Goal: Answer question/provide support: Share knowledge or assist other users

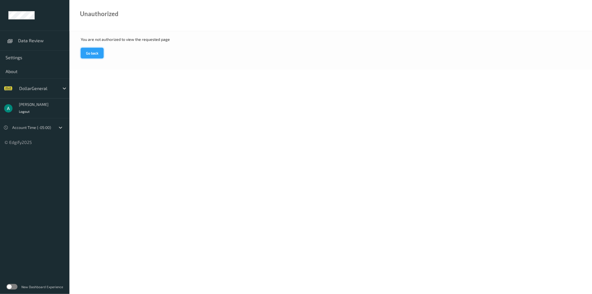
click at [99, 49] on button "Go back" at bounding box center [92, 53] width 23 height 11
click at [22, 40] on span "Data Review" at bounding box center [41, 41] width 46 height 6
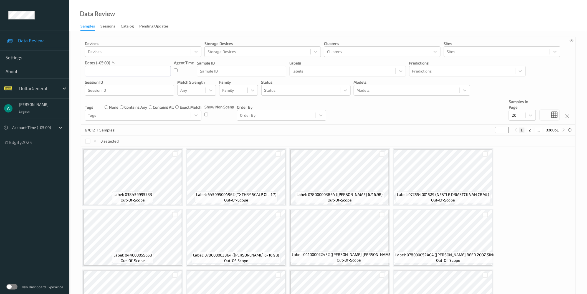
click at [15, 38] on span at bounding box center [11, 41] width 10 height 10
click at [111, 89] on div at bounding box center [129, 90] width 83 height 7
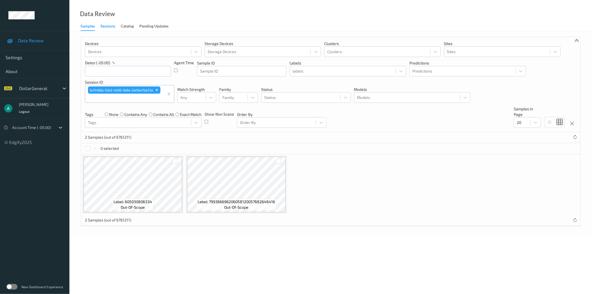
click at [105, 24] on div "Sessions" at bounding box center [107, 26] width 15 height 7
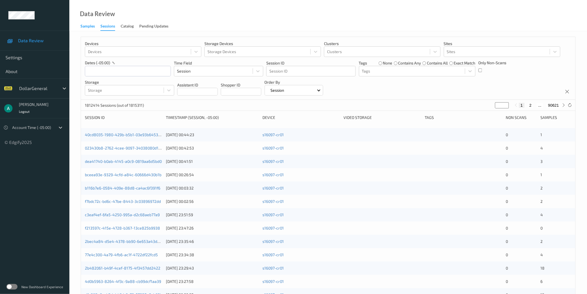
click at [86, 28] on div "Samples" at bounding box center [87, 26] width 14 height 7
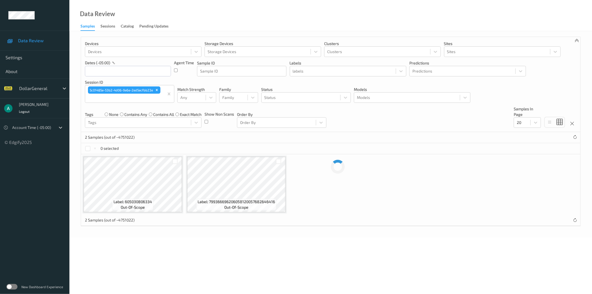
click at [112, 31] on div "Data Review Samples Sessions Catalog Pending Updates" at bounding box center [330, 15] width 523 height 31
click at [106, 26] on div "Sessions" at bounding box center [107, 26] width 15 height 7
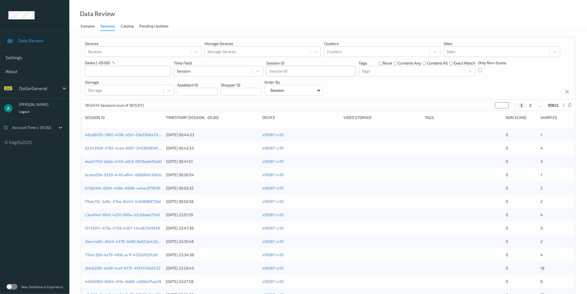
click at [277, 73] on div at bounding box center [310, 71] width 83 height 7
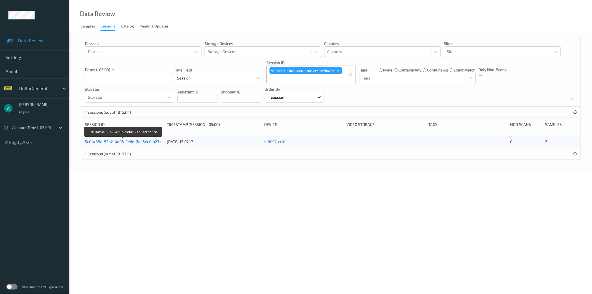
click at [143, 141] on link "5c01485e-53b2-4d06-9e6e-2ed5ecfbb23e" at bounding box center [123, 141] width 77 height 5
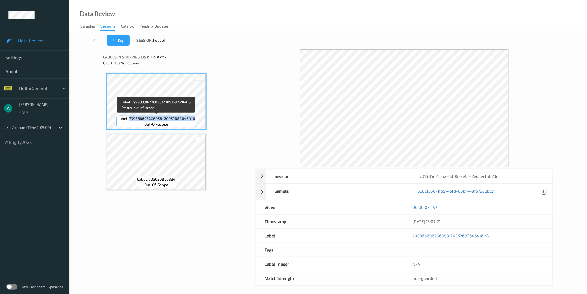
drag, startPoint x: 130, startPoint y: 118, endPoint x: 194, endPoint y: 122, distance: 64.2
click at [194, 122] on div "Label: 799366696206058120057682646416 out-of-scope" at bounding box center [156, 121] width 80 height 12
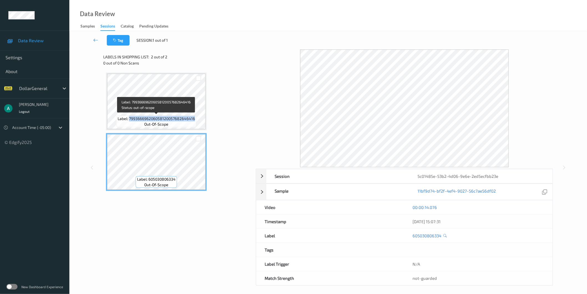
click at [169, 116] on span "Label: 799366696206058120057682646416" at bounding box center [156, 119] width 77 height 6
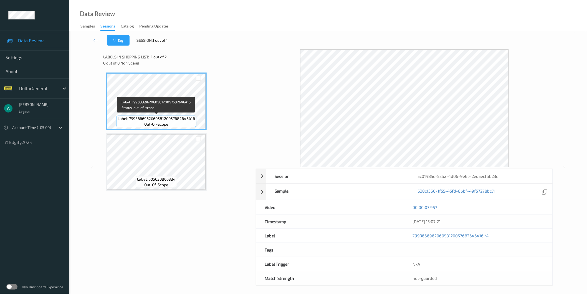
click at [139, 117] on span "Label: 799366696206058120057682646416" at bounding box center [156, 119] width 77 height 6
click at [536, 209] on div "00:00:03.957" at bounding box center [479, 207] width 132 height 6
click at [11, 288] on label at bounding box center [11, 287] width 11 height 6
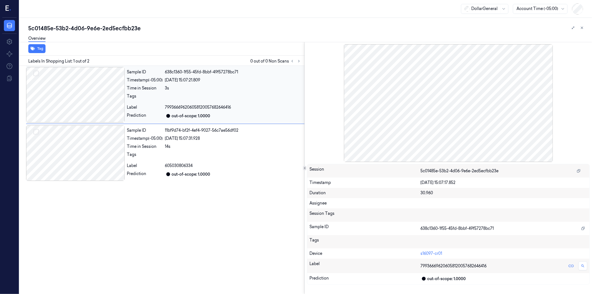
click at [85, 98] on div at bounding box center [75, 94] width 99 height 55
click at [70, 139] on div at bounding box center [75, 152] width 99 height 55
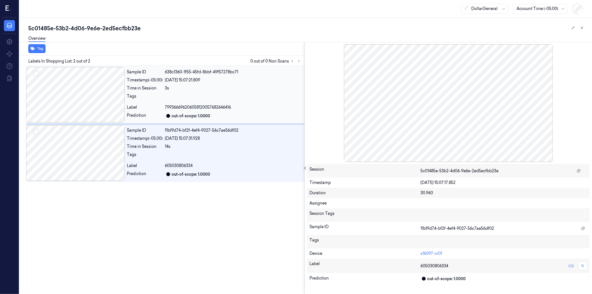
click at [85, 99] on div at bounding box center [75, 94] width 99 height 55
click at [95, 154] on div at bounding box center [75, 152] width 99 height 55
click at [106, 103] on div at bounding box center [75, 94] width 99 height 55
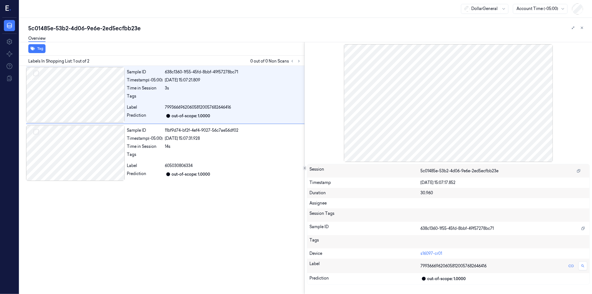
click at [545, 51] on div at bounding box center [448, 102] width 283 height 117
click at [200, 217] on div "Sample ID 638c1360-1f55-45fd-8bbf-49f57278bc71 Timestamp (-05:00) 13/08/2025 15…" at bounding box center [160, 180] width 287 height 228
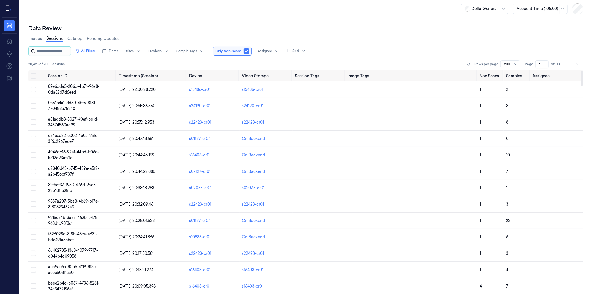
click at [54, 53] on input "string" at bounding box center [52, 51] width 33 height 9
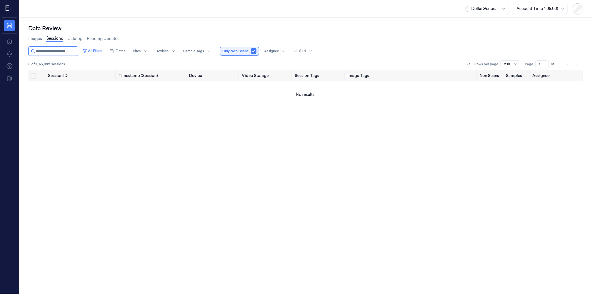
type input "**********"
click at [253, 49] on button "button" at bounding box center [254, 51] width 6 height 6
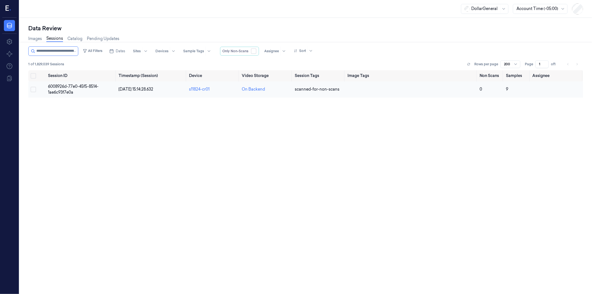
click at [79, 86] on span "6008926d-77e0-45f5-8514-1ae6c93f7e0a" at bounding box center [73, 89] width 51 height 11
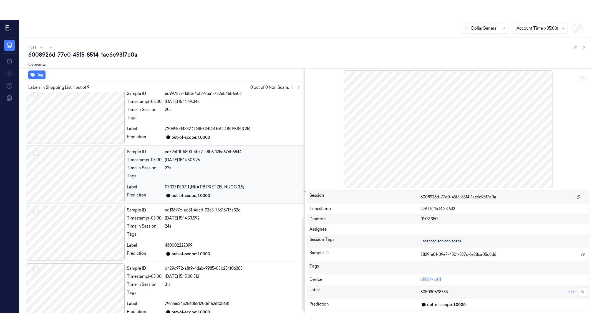
scroll to position [305, 0]
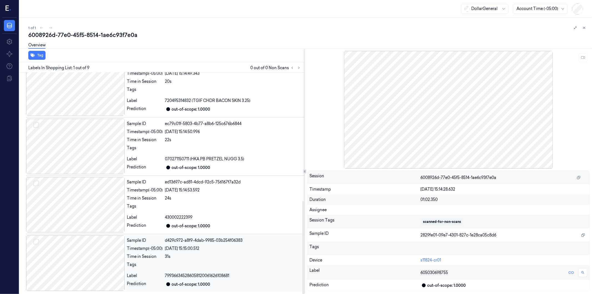
click at [215, 276] on span "799366345286058120061626108681" at bounding box center [197, 276] width 64 height 6
click at [212, 245] on div "Sample ID d429c972-a8f9-4dab-9985-03b254f06383 Timestamp (-05:00) 13/08/2025 15…" at bounding box center [215, 262] width 180 height 55
click at [583, 58] on icon at bounding box center [583, 57] width 4 height 4
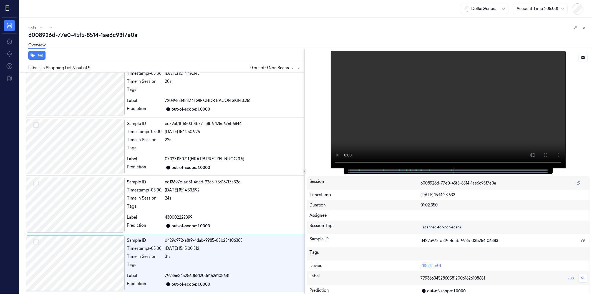
click at [388, 107] on video at bounding box center [448, 109] width 235 height 117
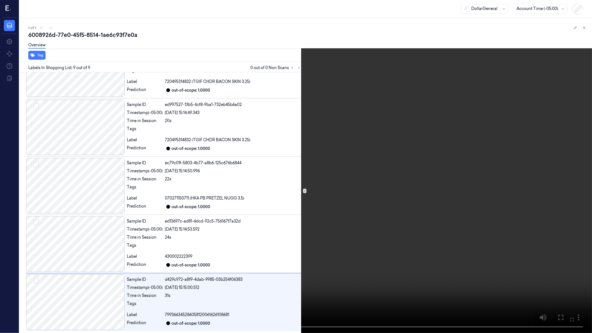
click at [209, 196] on video at bounding box center [296, 166] width 592 height 333
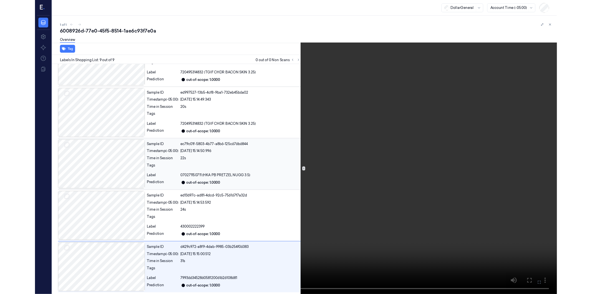
scroll to position [305, 0]
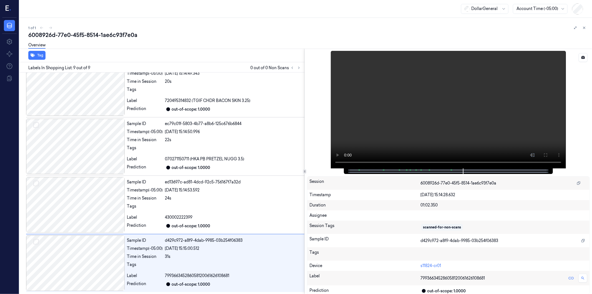
click at [360, 170] on div at bounding box center [447, 171] width 197 height 6
click at [357, 170] on div at bounding box center [447, 171] width 197 height 6
click at [437, 169] on div at bounding box center [447, 171] width 197 height 6
drag, startPoint x: 488, startPoint y: 172, endPoint x: 456, endPoint y: 166, distance: 31.9
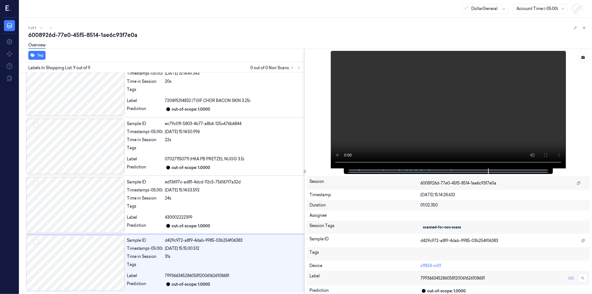
click at [455, 170] on div at bounding box center [447, 171] width 197 height 6
click at [109, 259] on div at bounding box center [75, 262] width 99 height 55
click at [125, 30] on div "1 of 1" at bounding box center [307, 27] width 559 height 7
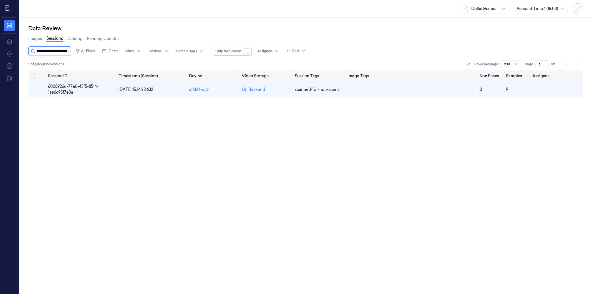
click at [59, 54] on input "string" at bounding box center [52, 51] width 33 height 9
type input "**********"
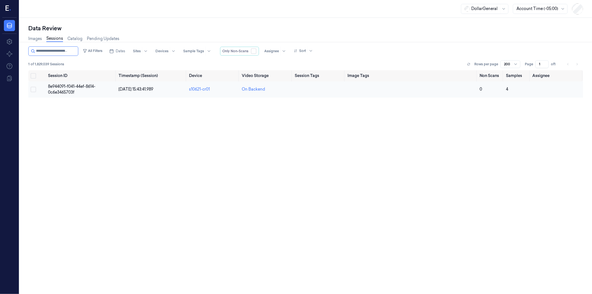
click at [65, 92] on span "8e944091-f041-44ef-8614-0c6e3465703f" at bounding box center [71, 89] width 47 height 11
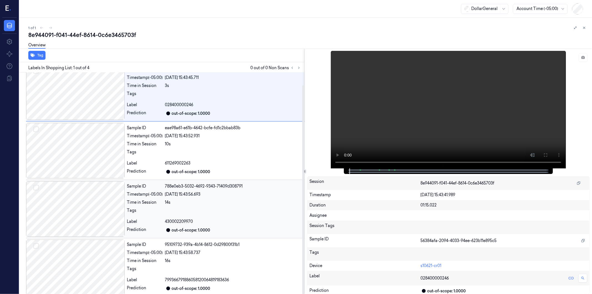
scroll to position [13, 0]
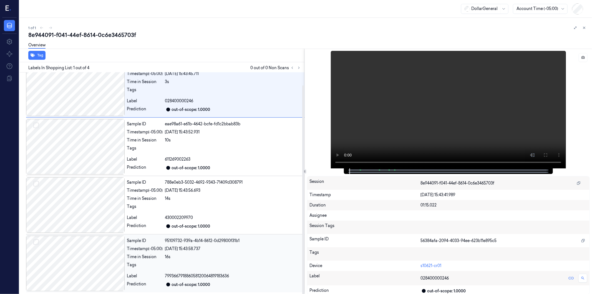
click at [78, 259] on div at bounding box center [75, 262] width 99 height 55
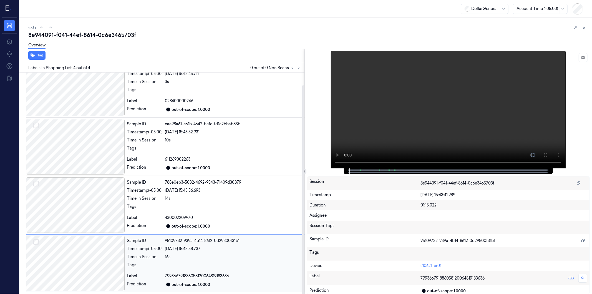
click at [78, 259] on div at bounding box center [75, 262] width 99 height 55
drag, startPoint x: 168, startPoint y: 39, endPoint x: 163, endPoint y: 38, distance: 5.2
click at [163, 38] on div "8e944091-f041-44ef-8614-0c6e3465703f Overview" at bounding box center [307, 42] width 559 height 22
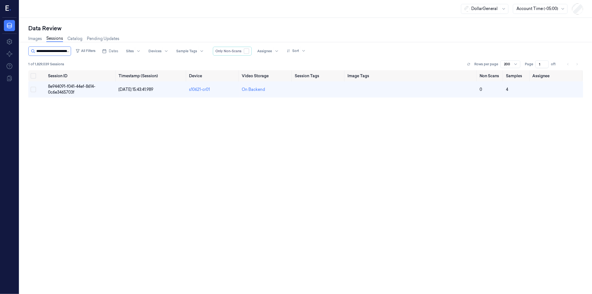
click at [62, 51] on input "string" at bounding box center [52, 51] width 33 height 9
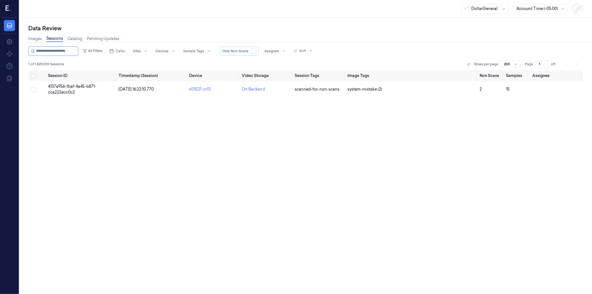
type input "**********"
click at [70, 90] on span "4137a956-fbaf-4a45-b871-cca222ecc0c2" at bounding box center [72, 89] width 48 height 11
click at [61, 93] on span "4137a956-fbaf-4a45-b871-cca222ecc0c2" at bounding box center [72, 89] width 48 height 11
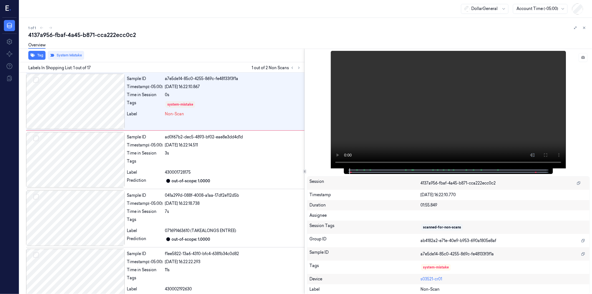
click at [10, 11] on icon at bounding box center [9, 8] width 6 height 8
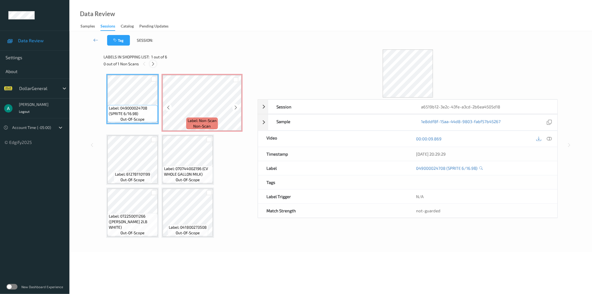
click at [152, 63] on icon at bounding box center [153, 63] width 5 height 5
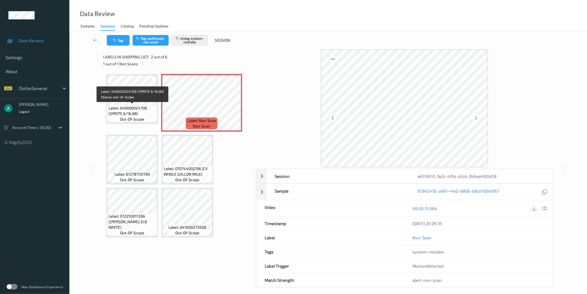
click at [134, 105] on span "Label: 049000024708 (SPRITE 6/16.9B)" at bounding box center [132, 110] width 47 height 11
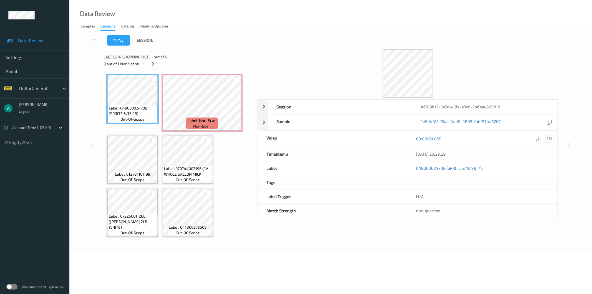
click at [550, 136] on icon at bounding box center [549, 138] width 5 height 5
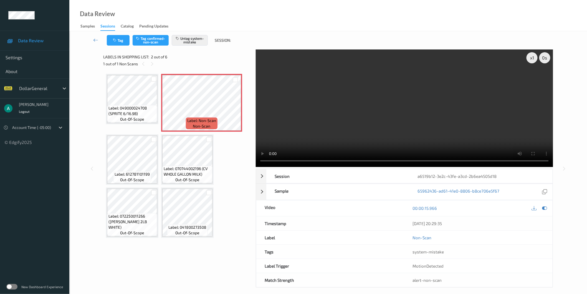
click at [368, 114] on video at bounding box center [404, 107] width 297 height 117
click at [546, 210] on icon at bounding box center [544, 207] width 5 height 5
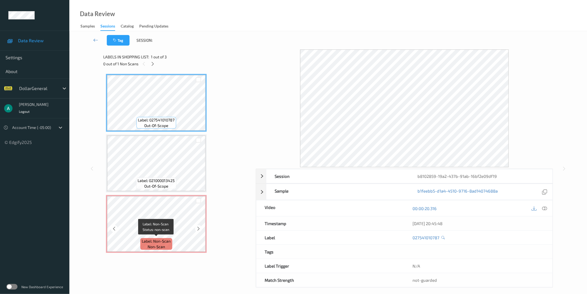
click at [148, 239] on span "Label: Non-Scan" at bounding box center [156, 241] width 29 height 6
click at [546, 210] on icon at bounding box center [544, 207] width 5 height 5
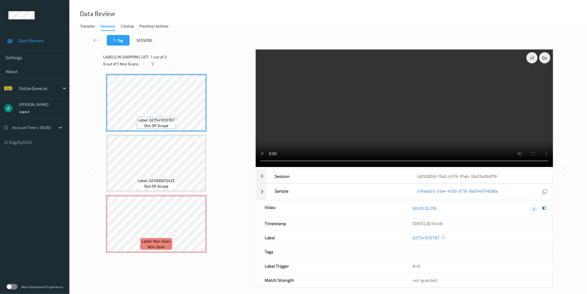
click at [347, 106] on video at bounding box center [404, 107] width 297 height 117
click at [547, 211] on div at bounding box center [544, 207] width 7 height 7
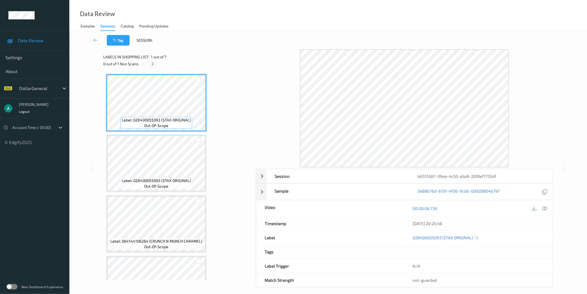
click at [154, 64] on icon at bounding box center [152, 63] width 5 height 5
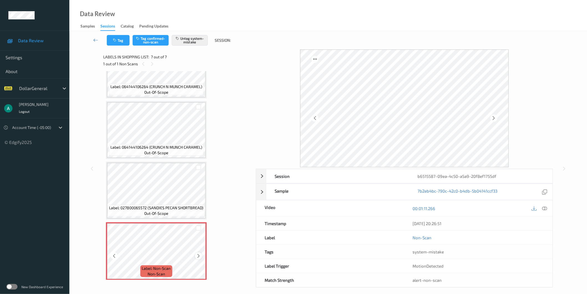
click at [198, 253] on icon at bounding box center [198, 255] width 5 height 5
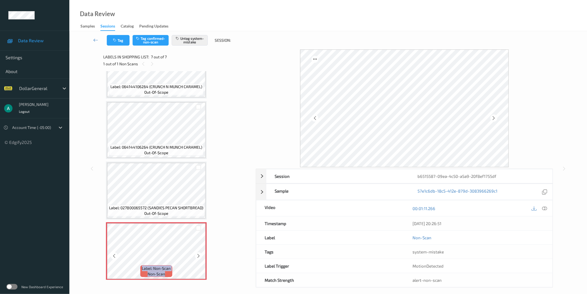
click at [198, 253] on icon at bounding box center [198, 255] width 5 height 5
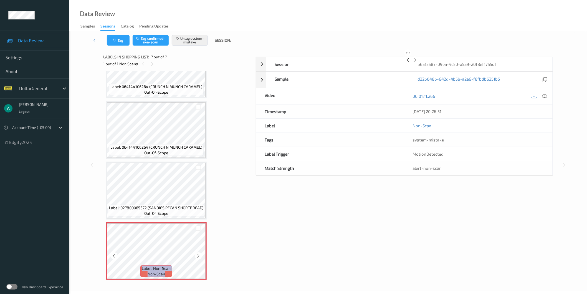
click at [198, 253] on icon at bounding box center [198, 255] width 5 height 5
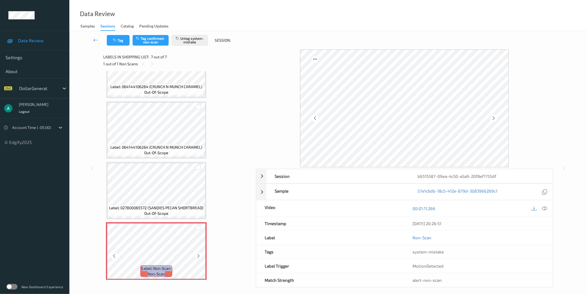
click at [198, 253] on icon at bounding box center [198, 255] width 5 height 5
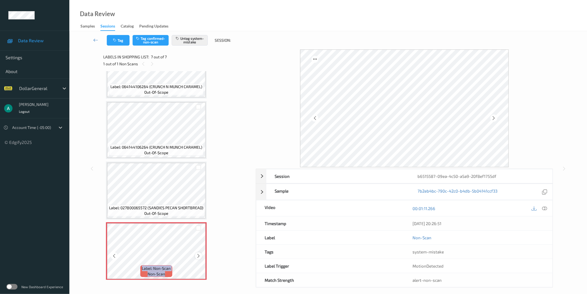
click at [200, 253] on icon at bounding box center [198, 255] width 5 height 5
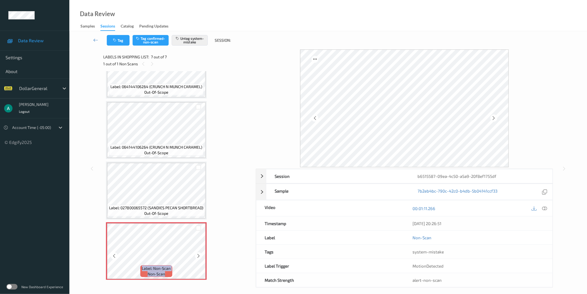
click at [200, 253] on icon at bounding box center [198, 255] width 5 height 5
click at [199, 254] on icon at bounding box center [198, 255] width 5 height 5
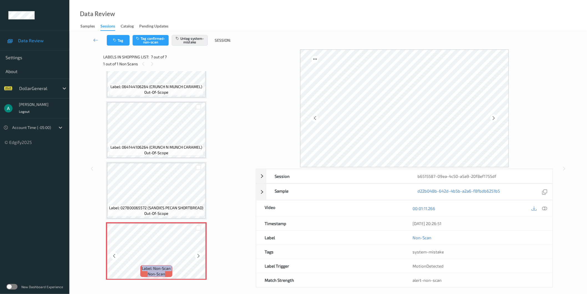
click at [199, 254] on icon at bounding box center [198, 255] width 5 height 5
click at [196, 254] on icon at bounding box center [198, 255] width 5 height 5
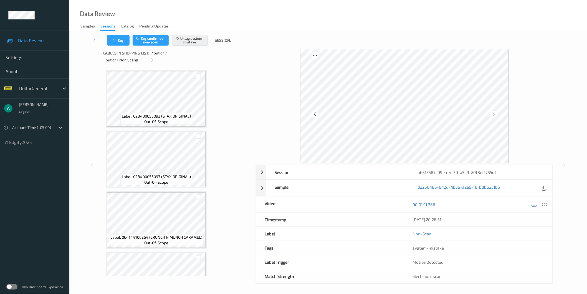
scroll to position [5, 0]
click at [547, 201] on icon at bounding box center [544, 202] width 5 height 5
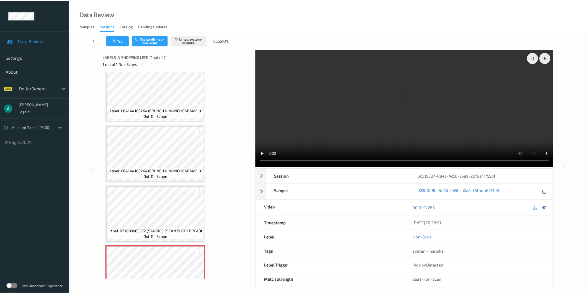
scroll to position [215, 0]
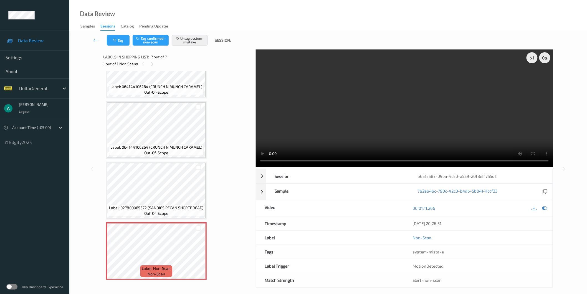
click at [337, 123] on video at bounding box center [404, 107] width 297 height 117
click at [321, 125] on video at bounding box center [404, 107] width 297 height 117
click at [327, 129] on video at bounding box center [404, 107] width 297 height 117
click at [547, 210] on icon at bounding box center [544, 207] width 5 height 5
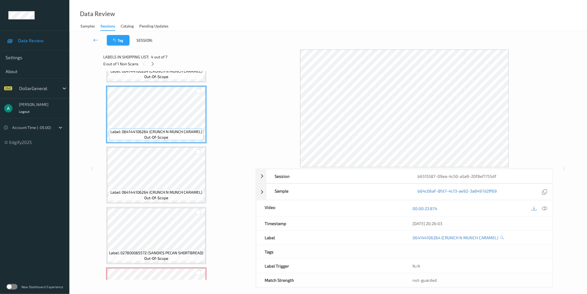
scroll to position [185, 0]
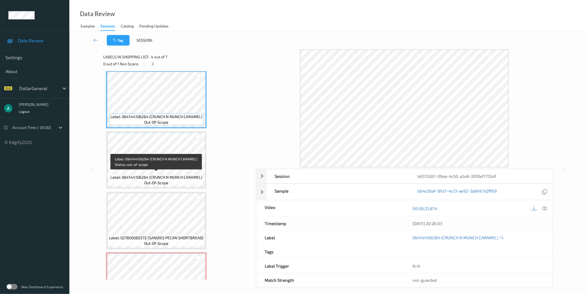
click at [167, 174] on span "Label: 064144106264 (CRUNCH N MUNCH CARAMEL)" at bounding box center [156, 177] width 92 height 6
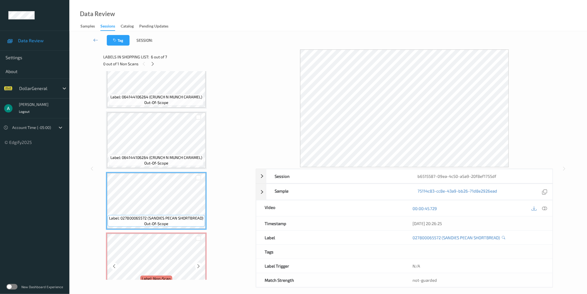
scroll to position [215, 0]
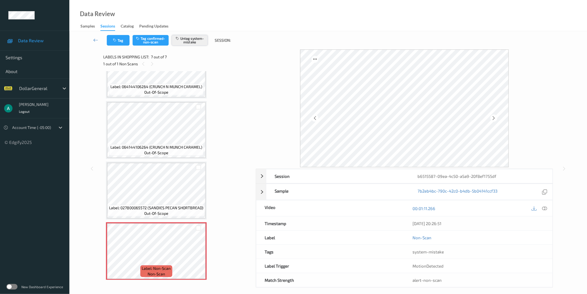
click at [192, 43] on button "Untag system-mistake" at bounding box center [190, 40] width 36 height 11
click at [547, 208] on icon at bounding box center [544, 207] width 5 height 5
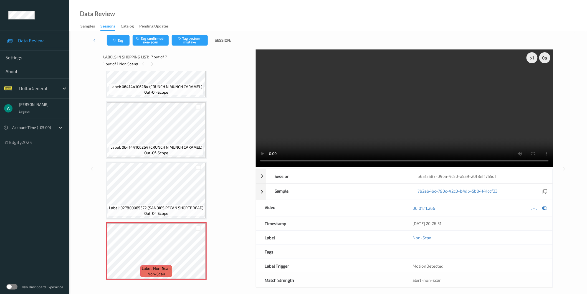
click at [393, 115] on video at bounding box center [404, 107] width 297 height 117
drag, startPoint x: 546, startPoint y: 208, endPoint x: 543, endPoint y: 207, distance: 3.4
click at [546, 208] on icon at bounding box center [544, 207] width 5 height 5
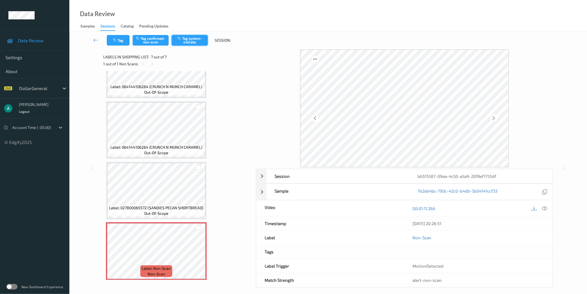
click at [188, 41] on button "Tag system-mistake" at bounding box center [190, 40] width 36 height 11
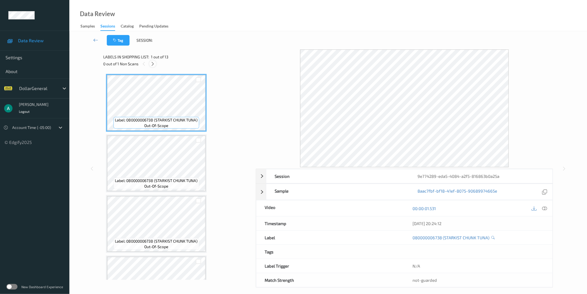
click at [152, 62] on icon at bounding box center [152, 63] width 5 height 5
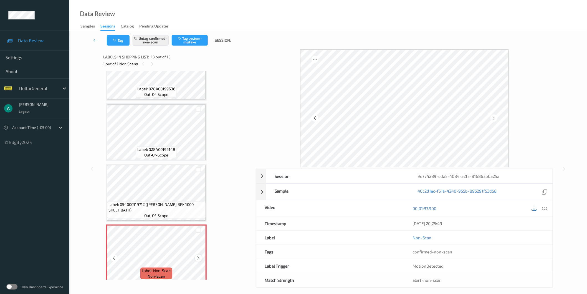
click at [198, 255] on icon at bounding box center [198, 257] width 5 height 5
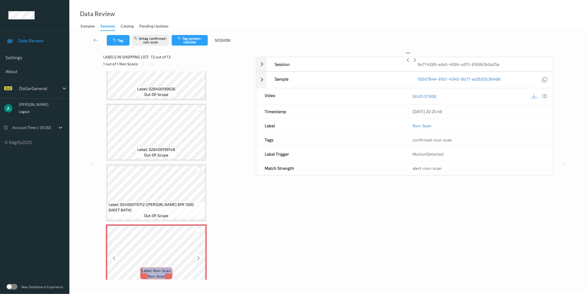
click at [198, 255] on icon at bounding box center [198, 257] width 5 height 5
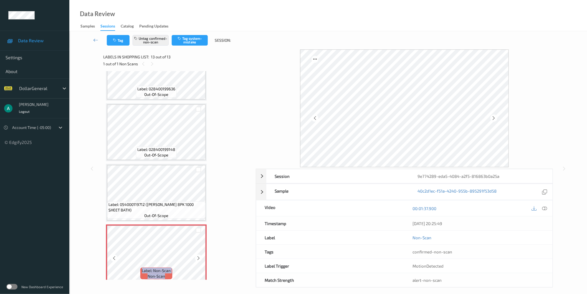
click at [198, 255] on icon at bounding box center [198, 257] width 5 height 5
click at [545, 206] on icon at bounding box center [544, 207] width 5 height 5
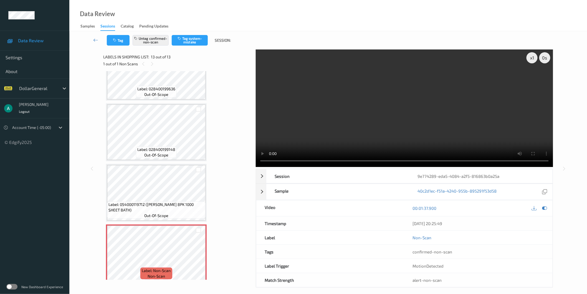
click at [324, 115] on video at bounding box center [404, 107] width 297 height 117
click at [533, 57] on div "x 1" at bounding box center [532, 57] width 11 height 11
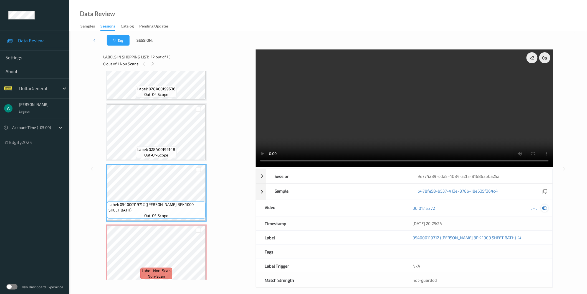
click at [545, 208] on icon at bounding box center [544, 207] width 5 height 5
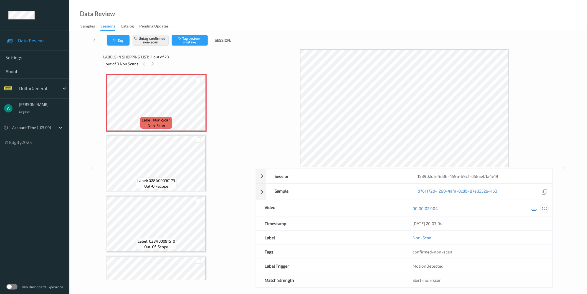
click at [544, 209] on icon at bounding box center [544, 207] width 5 height 5
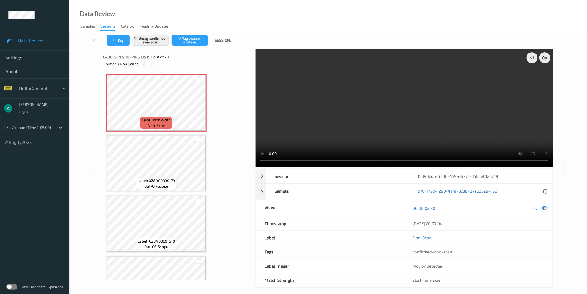
click at [546, 206] on icon at bounding box center [544, 207] width 5 height 5
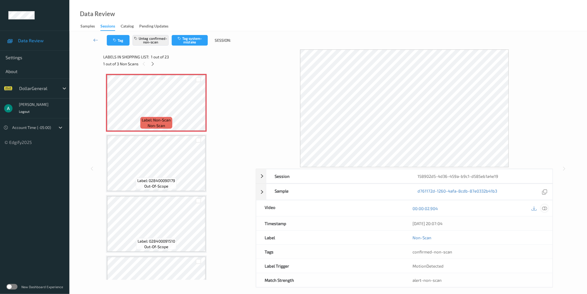
click at [546, 210] on icon at bounding box center [544, 207] width 5 height 5
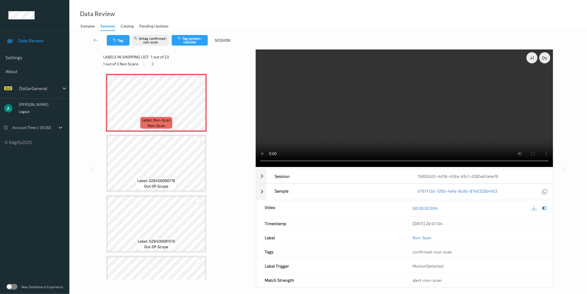
click at [350, 116] on video at bounding box center [404, 107] width 297 height 117
click at [359, 117] on video at bounding box center [404, 107] width 297 height 117
click at [371, 107] on video at bounding box center [404, 107] width 297 height 117
click at [549, 207] on div "00:00:02.904" at bounding box center [479, 208] width 148 height 16
click at [544, 206] on icon at bounding box center [544, 207] width 5 height 5
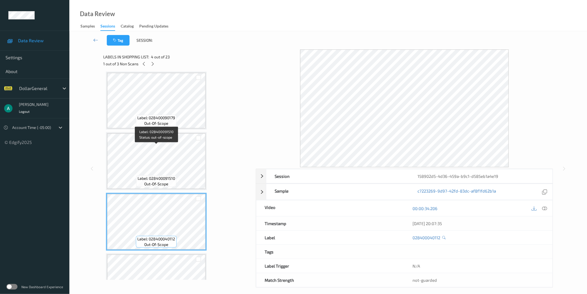
scroll to position [31, 0]
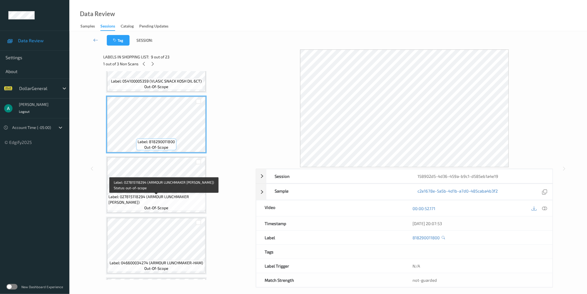
click at [165, 205] on span "out-of-scope" at bounding box center [156, 208] width 24 height 6
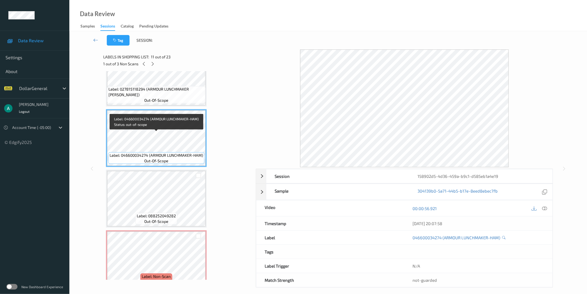
scroll to position [555, 0]
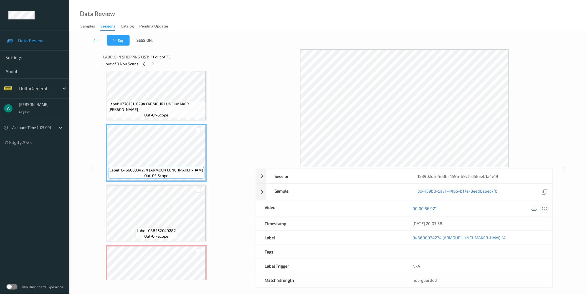
click at [544, 209] on icon at bounding box center [544, 207] width 5 height 5
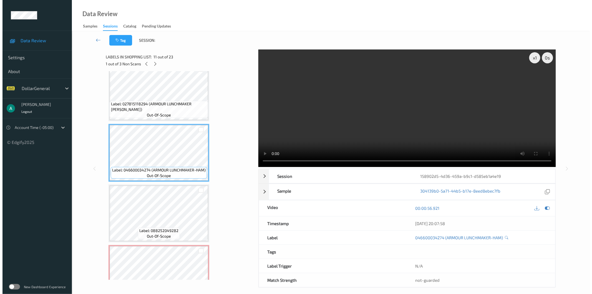
scroll to position [586, 0]
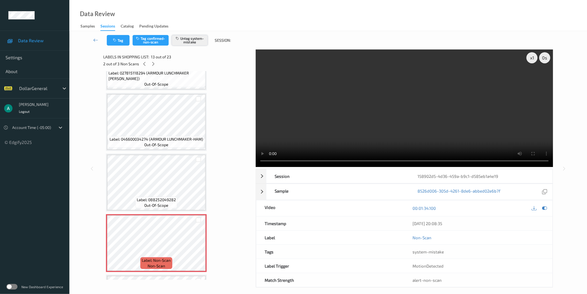
click at [185, 41] on button "Untag system-mistake" at bounding box center [190, 40] width 36 height 11
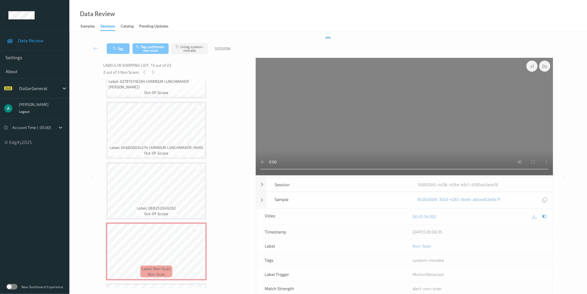
click at [154, 40] on div "Tag Tag confirmed-non-scan Untag system-mistake Session:" at bounding box center [328, 48] width 495 height 18
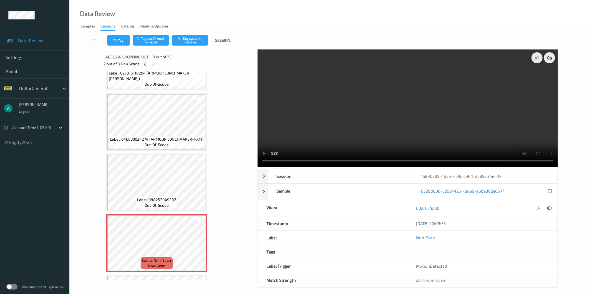
click at [154, 40] on button "Tag confirmed-non-scan" at bounding box center [151, 40] width 36 height 11
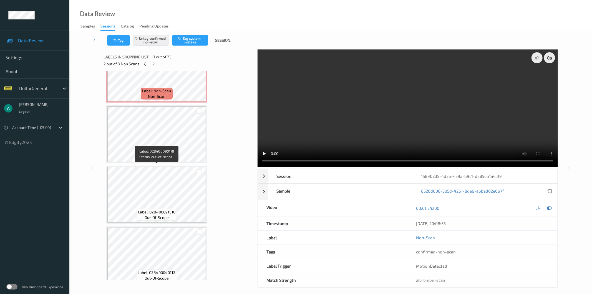
scroll to position [0, 0]
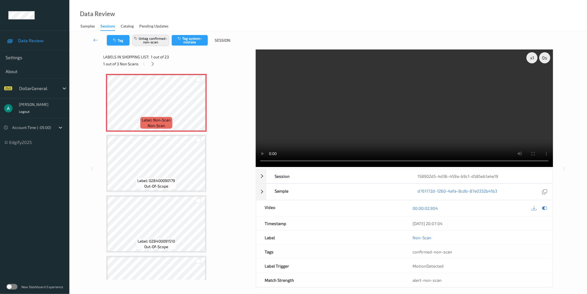
click at [158, 43] on button "Untag confirmed-non-scan" at bounding box center [151, 40] width 36 height 11
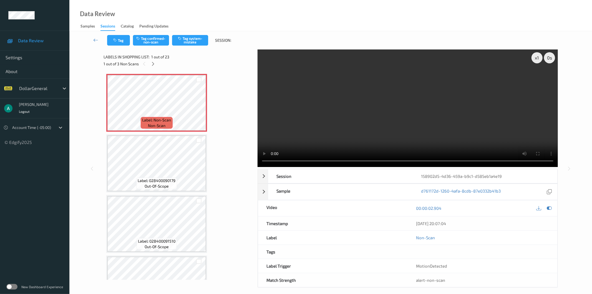
click at [193, 41] on button "Tag system-mistake" at bounding box center [190, 40] width 36 height 11
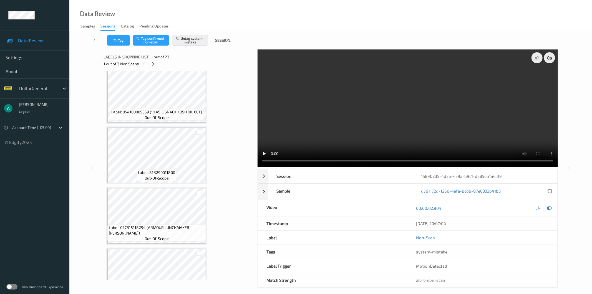
scroll to position [647, 0]
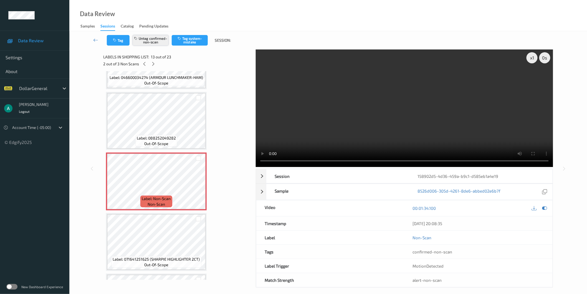
click at [158, 43] on button "Untag confirmed-non-scan" at bounding box center [151, 40] width 36 height 11
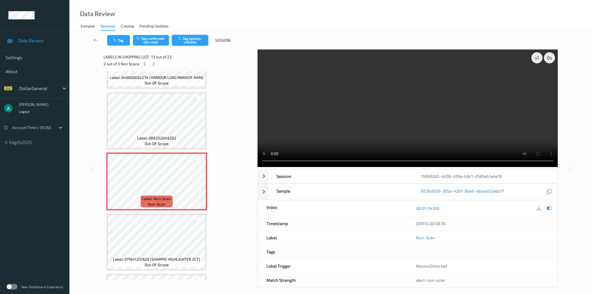
click at [193, 40] on button "Tag system-mistake" at bounding box center [190, 40] width 36 height 11
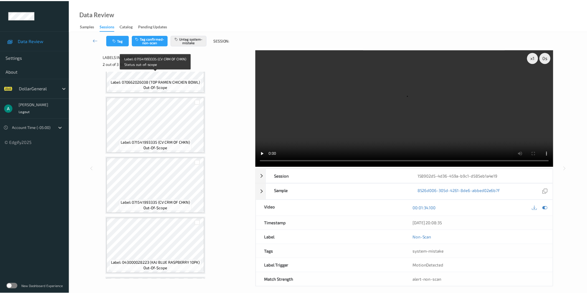
scroll to position [1017, 0]
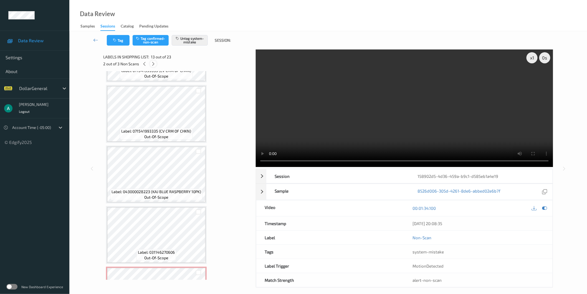
click at [156, 62] on div at bounding box center [153, 63] width 7 height 7
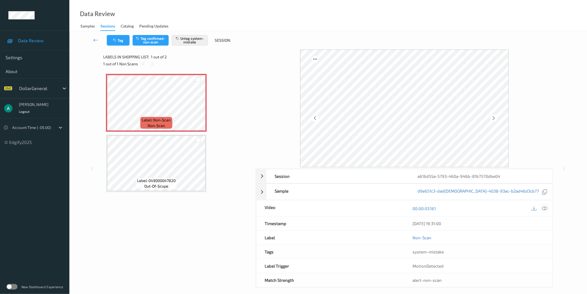
click at [544, 206] on icon at bounding box center [544, 207] width 5 height 5
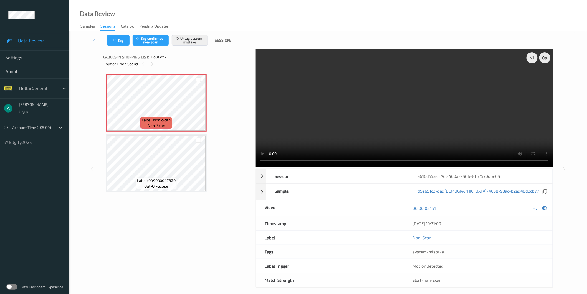
click at [303, 103] on video at bounding box center [404, 107] width 297 height 117
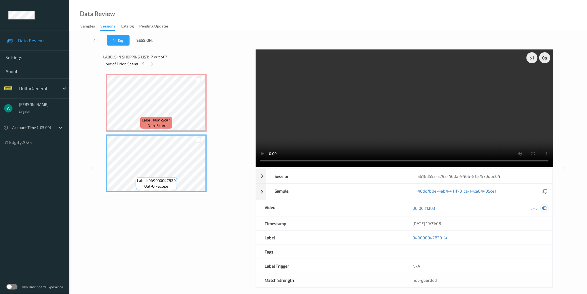
click at [544, 210] on icon at bounding box center [544, 207] width 5 height 5
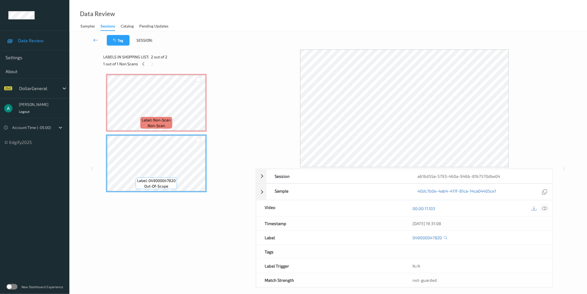
click at [547, 209] on icon at bounding box center [544, 207] width 5 height 5
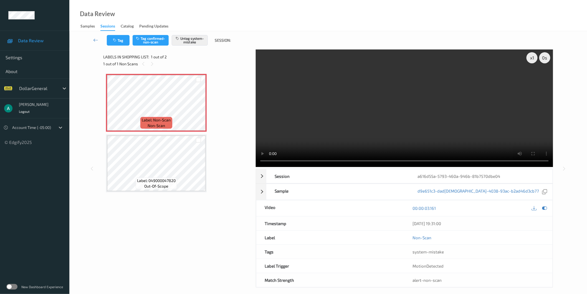
click at [355, 123] on video at bounding box center [404, 107] width 297 height 117
click at [543, 207] on icon at bounding box center [544, 207] width 5 height 5
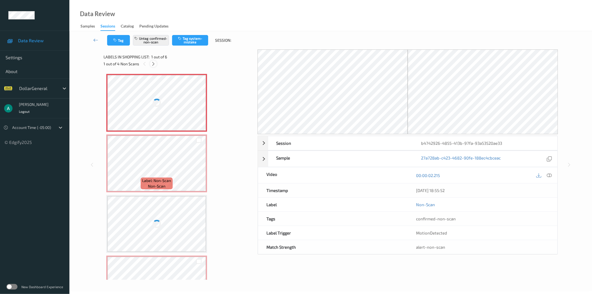
click at [151, 64] on icon at bounding box center [153, 63] width 5 height 5
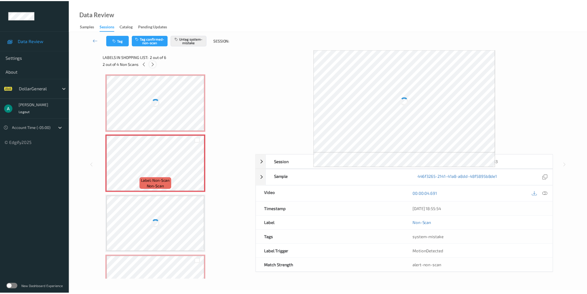
scroll to position [3, 0]
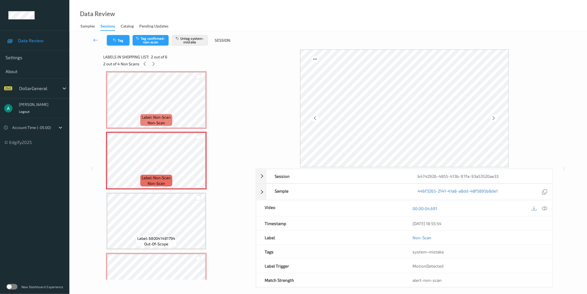
click at [138, 62] on div "2 out of 4 Non Scans" at bounding box center [177, 63] width 149 height 7
click at [142, 64] on icon at bounding box center [144, 63] width 5 height 5
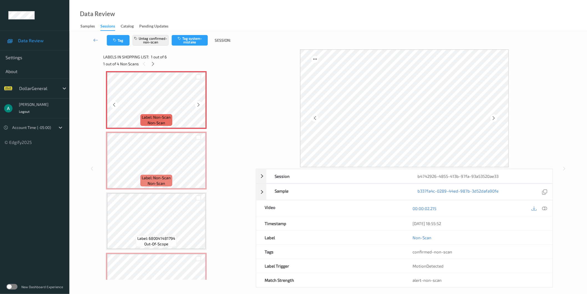
scroll to position [0, 0]
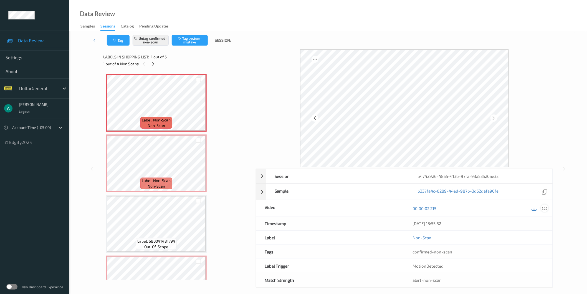
click at [543, 209] on icon at bounding box center [544, 207] width 5 height 5
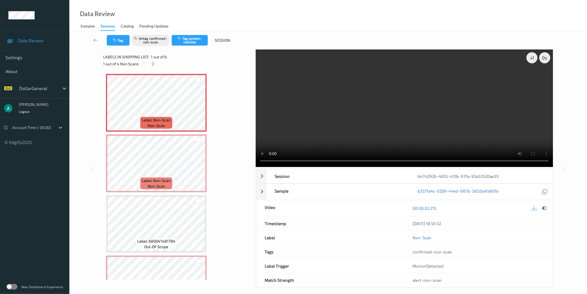
click at [317, 109] on video at bounding box center [404, 107] width 297 height 117
click at [314, 106] on video at bounding box center [404, 107] width 297 height 117
click at [398, 118] on video at bounding box center [404, 107] width 297 height 117
click at [350, 128] on video at bounding box center [404, 107] width 297 height 117
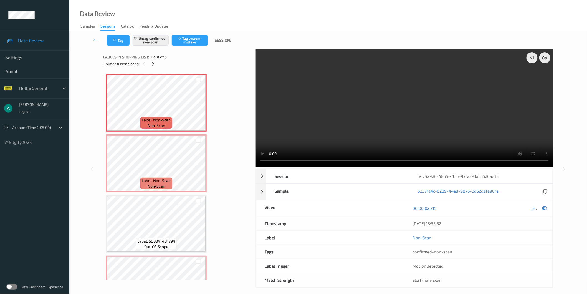
drag, startPoint x: 350, startPoint y: 128, endPoint x: 350, endPoint y: 154, distance: 26.4
click at [350, 127] on video at bounding box center [404, 107] width 297 height 117
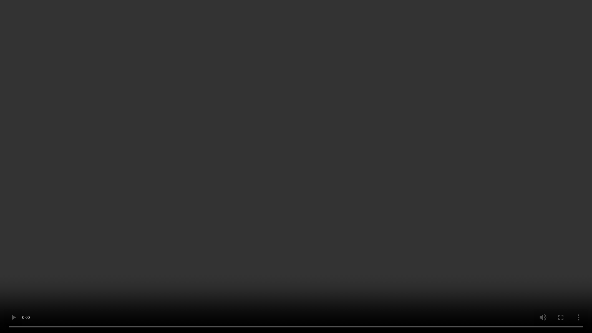
click at [347, 155] on video at bounding box center [296, 166] width 592 height 333
click at [298, 170] on video at bounding box center [296, 166] width 592 height 333
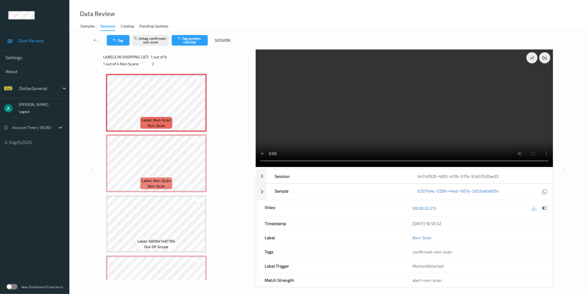
click at [543, 209] on icon at bounding box center [544, 207] width 5 height 5
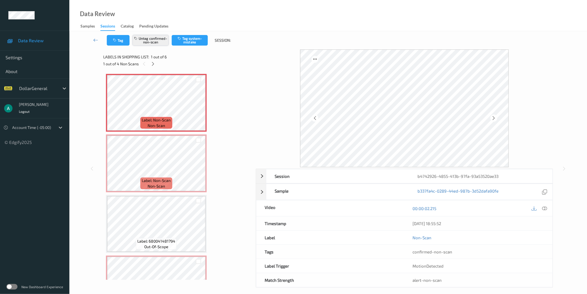
click at [155, 39] on button "Untag confirmed-non-scan" at bounding box center [151, 40] width 36 height 11
click at [193, 41] on button "Tag system-mistake" at bounding box center [190, 40] width 36 height 11
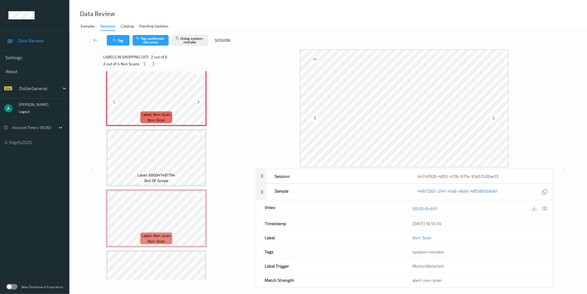
scroll to position [155, 0]
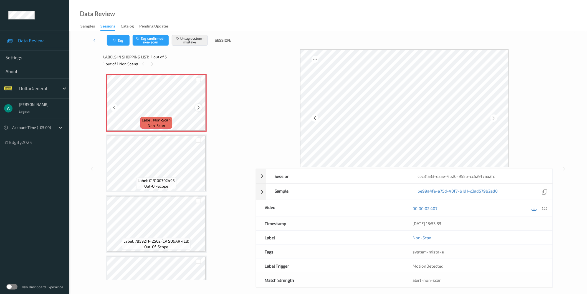
click at [198, 107] on icon at bounding box center [198, 107] width 5 height 5
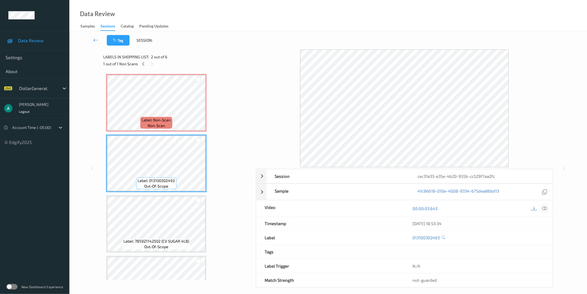
click at [546, 207] on icon at bounding box center [544, 207] width 5 height 5
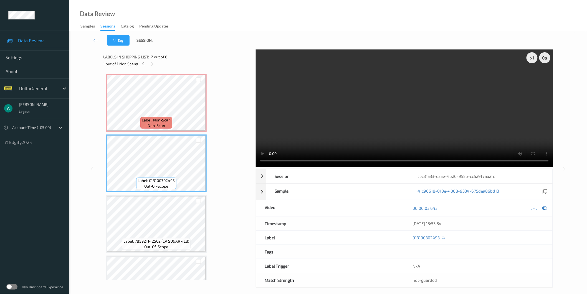
click at [342, 117] on video at bounding box center [404, 107] width 297 height 117
click at [296, 120] on video at bounding box center [404, 107] width 297 height 117
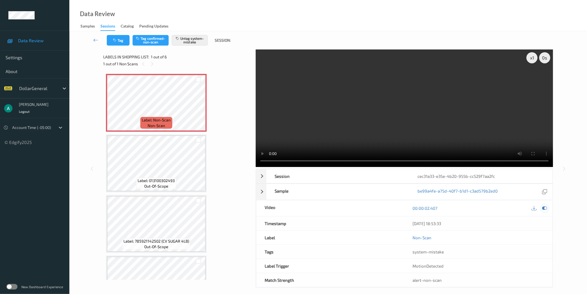
click at [547, 211] on div at bounding box center [540, 207] width 18 height 7
click at [544, 207] on icon at bounding box center [544, 207] width 5 height 5
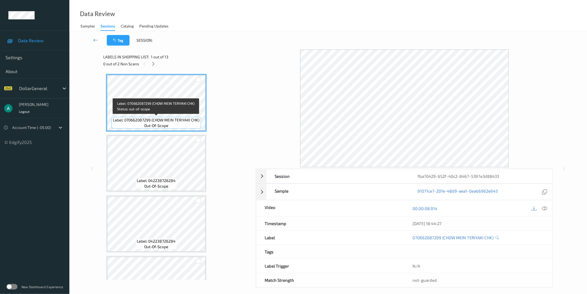
click at [156, 119] on span "Label: 070662087299 (CHOW MEIN TERIYAKI CHK)" at bounding box center [156, 120] width 87 height 6
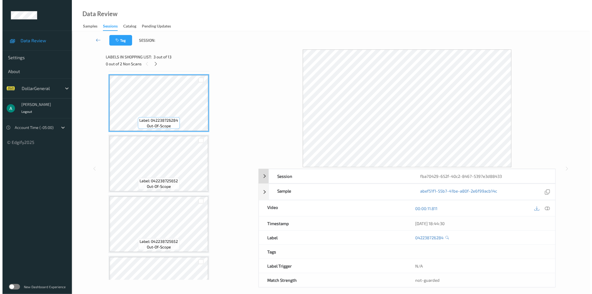
scroll to position [123, 0]
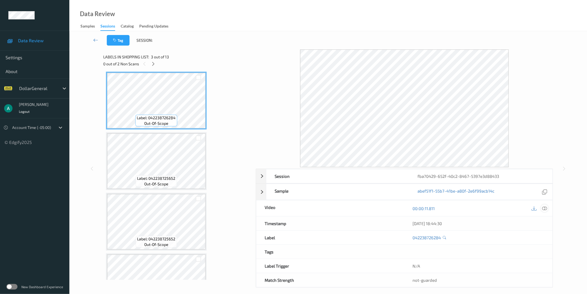
click at [543, 210] on icon at bounding box center [544, 207] width 5 height 5
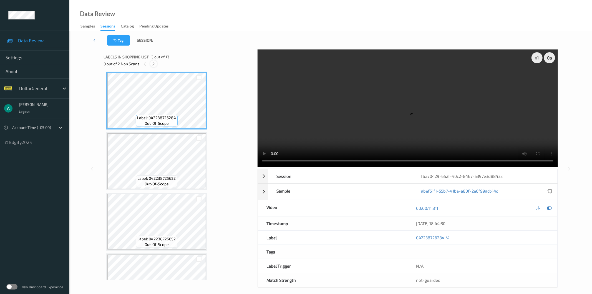
click at [153, 64] on icon at bounding box center [153, 63] width 5 height 5
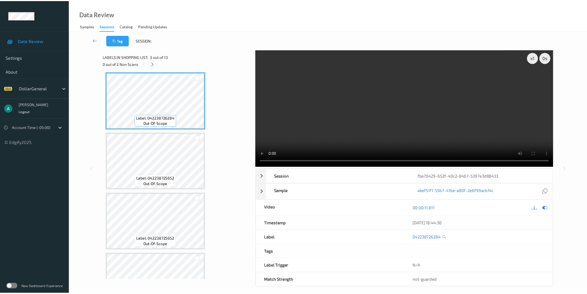
scroll to position [576, 0]
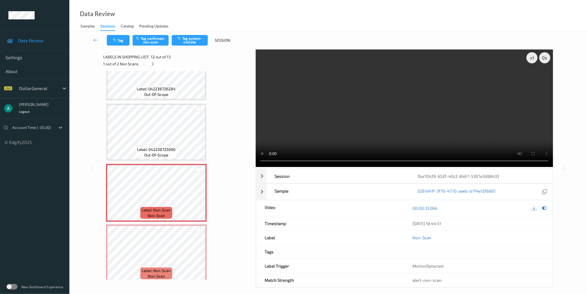
click at [291, 115] on video at bounding box center [404, 107] width 297 height 117
click at [533, 54] on div "x 1" at bounding box center [532, 57] width 11 height 11
click at [548, 210] on div at bounding box center [544, 207] width 7 height 7
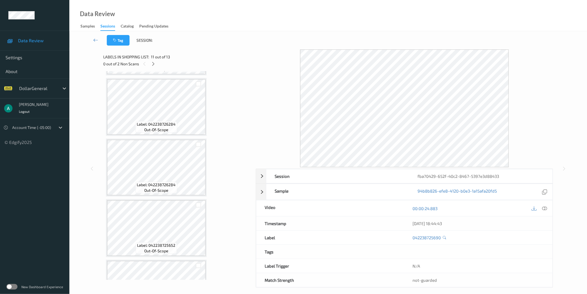
scroll to position [0, 0]
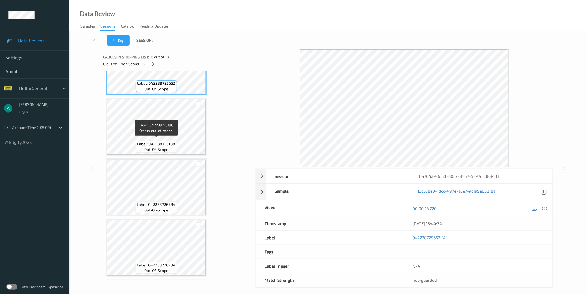
click at [160, 143] on span "Label: 042238725188" at bounding box center [156, 144] width 38 height 6
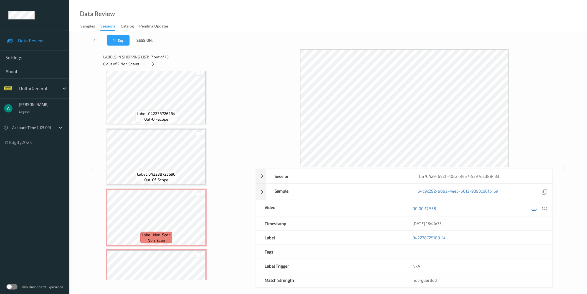
scroll to position [576, 0]
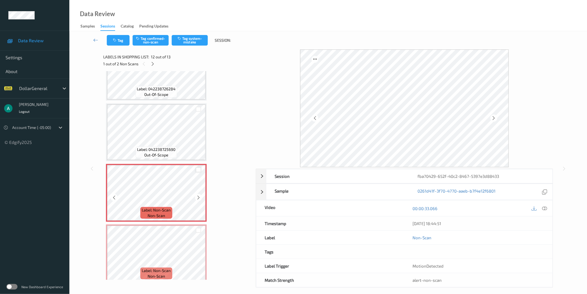
click at [199, 167] on div at bounding box center [198, 169] width 5 height 5
click at [200, 228] on div at bounding box center [198, 230] width 5 height 5
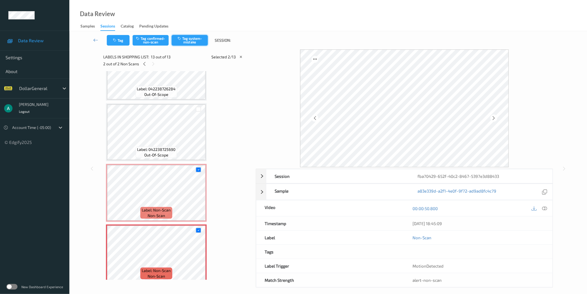
click at [196, 38] on button "Tag system-mistake" at bounding box center [190, 40] width 36 height 11
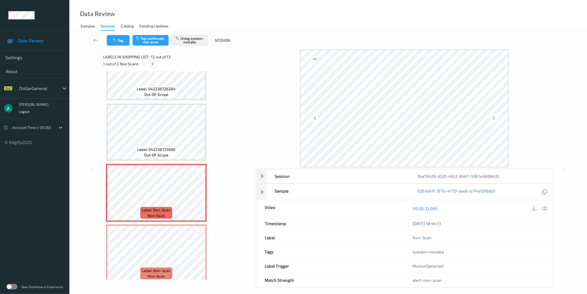
click at [154, 64] on icon at bounding box center [152, 63] width 5 height 5
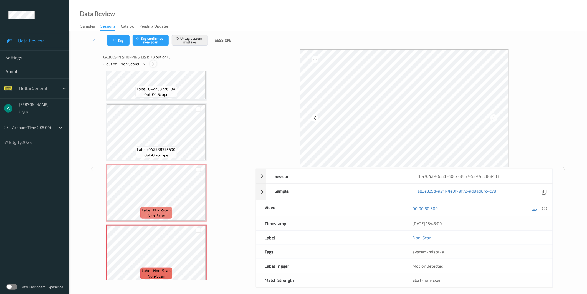
click at [154, 64] on icon at bounding box center [153, 63] width 5 height 5
click at [143, 60] on div "Labels in shopping list: 13 out of 13" at bounding box center [177, 56] width 149 height 7
click at [146, 62] on icon at bounding box center [144, 63] width 5 height 5
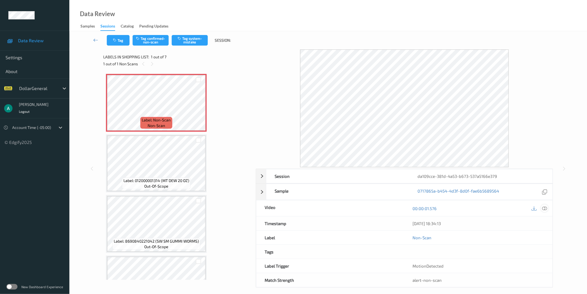
click at [545, 209] on icon at bounding box center [544, 207] width 5 height 5
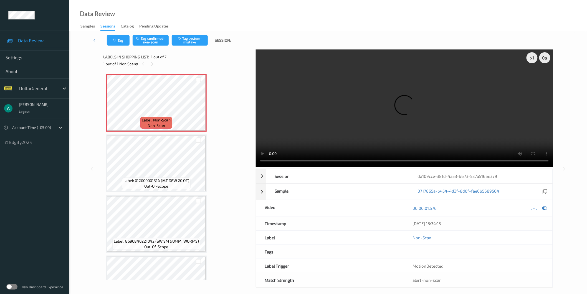
click at [267, 160] on video at bounding box center [404, 107] width 297 height 117
click at [547, 206] on icon at bounding box center [544, 207] width 5 height 5
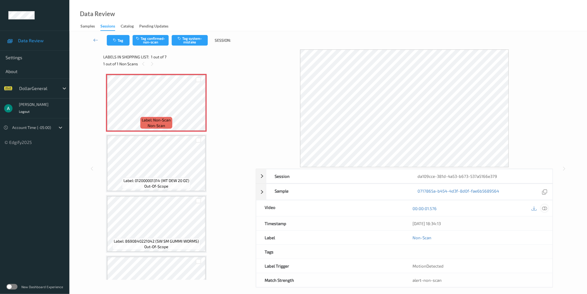
click at [546, 208] on icon at bounding box center [544, 207] width 5 height 5
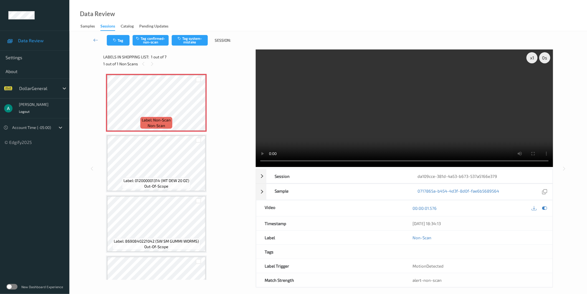
click at [342, 116] on video at bounding box center [404, 107] width 297 height 117
click at [195, 45] on button "Tag system-mistake" at bounding box center [190, 40] width 36 height 11
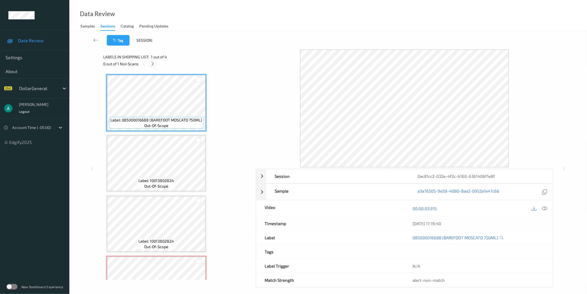
click at [156, 65] on div at bounding box center [152, 63] width 7 height 7
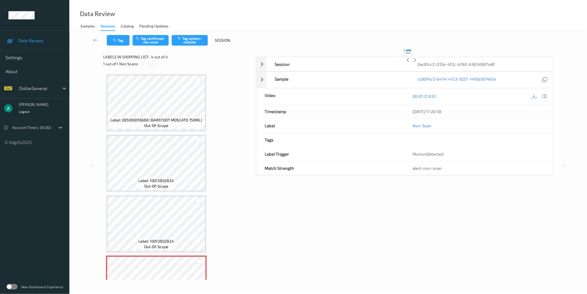
scroll to position [34, 0]
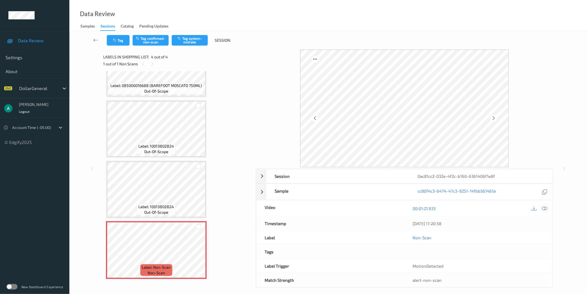
click at [545, 207] on icon at bounding box center [544, 207] width 5 height 5
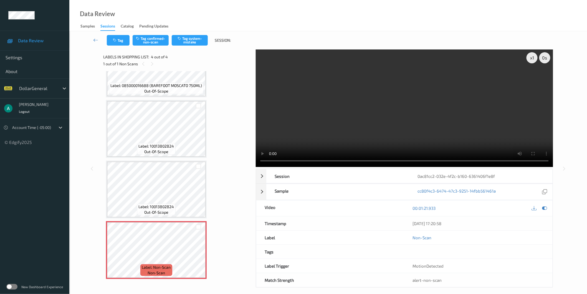
click at [354, 131] on video at bounding box center [404, 107] width 297 height 117
click at [531, 56] on div "x 1" at bounding box center [532, 57] width 11 height 11
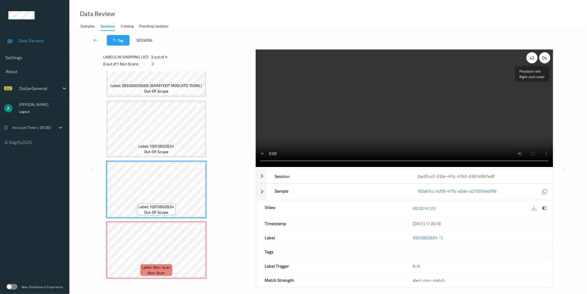
click at [532, 63] on div "x 2" at bounding box center [532, 57] width 11 height 11
click at [533, 57] on div "x 4" at bounding box center [532, 57] width 11 height 11
click at [533, 57] on div "x 8" at bounding box center [532, 57] width 11 height 11
click at [536, 59] on div "x 1" at bounding box center [532, 57] width 11 height 11
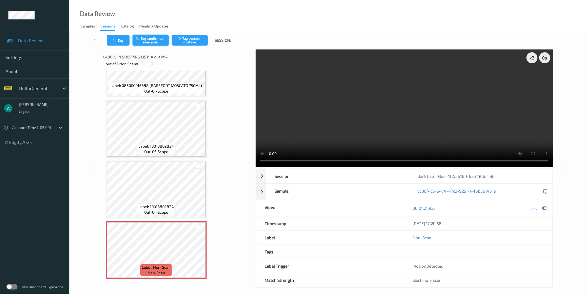
click at [157, 41] on button "Tag confirmed-non-scan" at bounding box center [151, 40] width 36 height 11
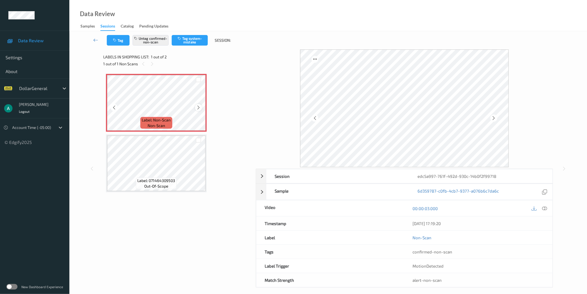
click at [200, 107] on icon at bounding box center [198, 107] width 5 height 5
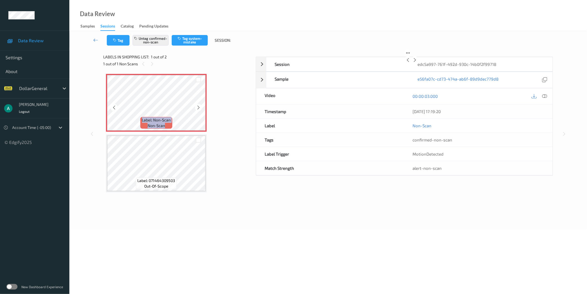
click at [200, 107] on icon at bounding box center [198, 107] width 5 height 5
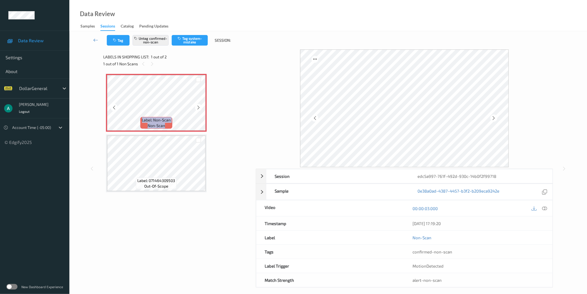
click at [200, 107] on icon at bounding box center [198, 107] width 5 height 5
click at [546, 208] on icon at bounding box center [544, 207] width 5 height 5
